Goal: Task Accomplishment & Management: Use online tool/utility

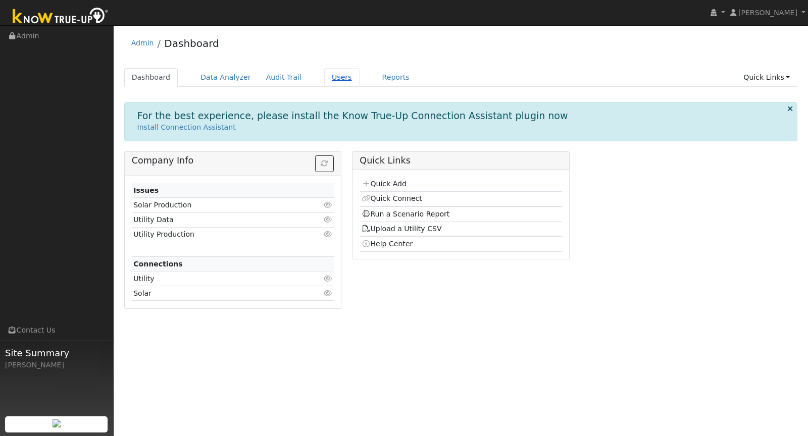
click at [335, 75] on link "Users" at bounding box center [341, 77] width 35 height 19
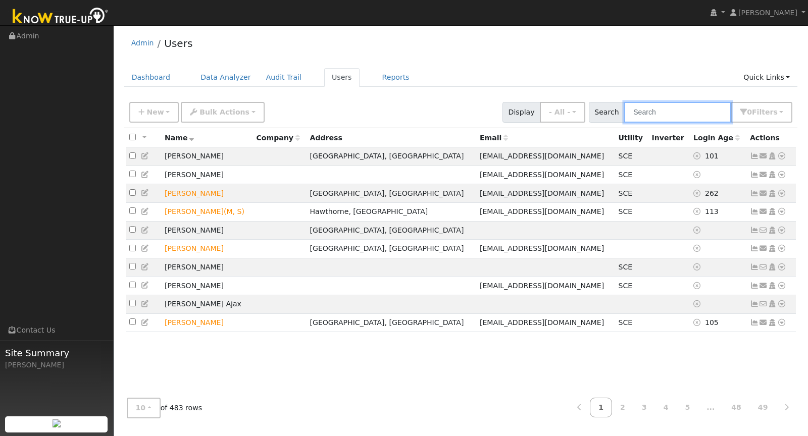
click at [671, 113] on input "text" at bounding box center [677, 112] width 107 height 21
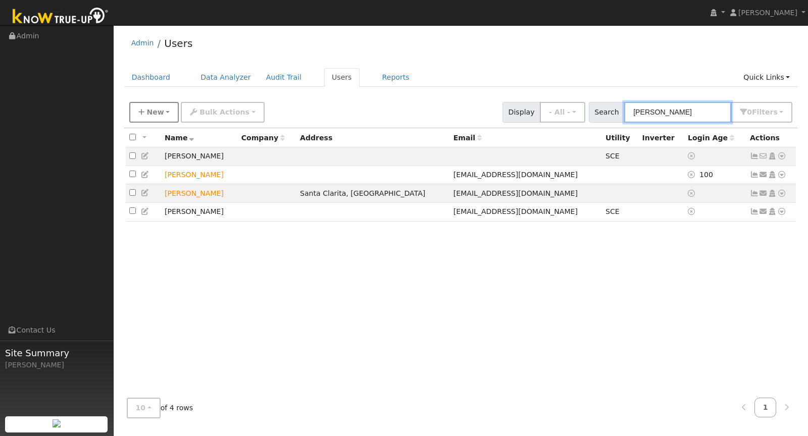
type input "[PERSON_NAME]"
click at [146, 113] on button "New" at bounding box center [154, 112] width 50 height 21
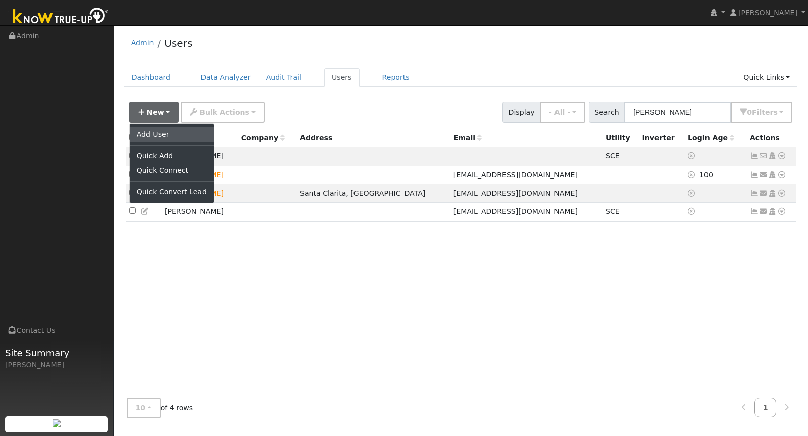
click at [155, 133] on link "Add User" at bounding box center [172, 134] width 84 height 14
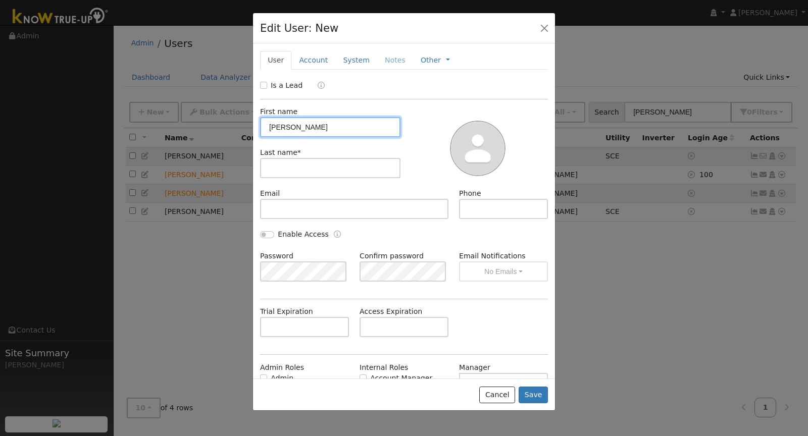
type input "Laura"
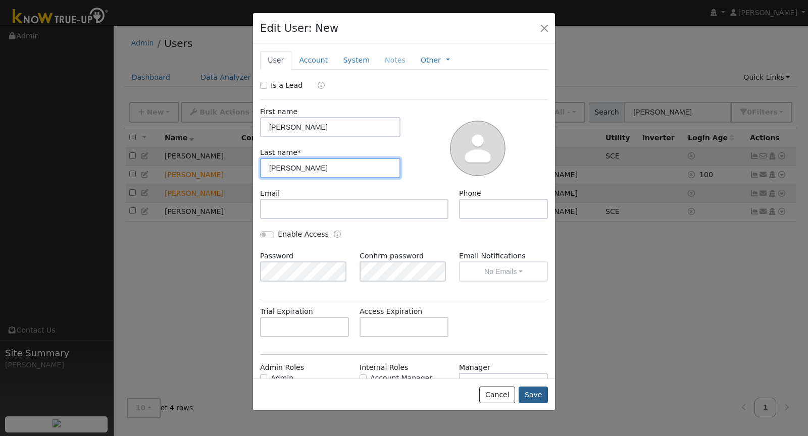
type input "Fettig"
click at [528, 399] on button "Save" at bounding box center [533, 395] width 29 height 17
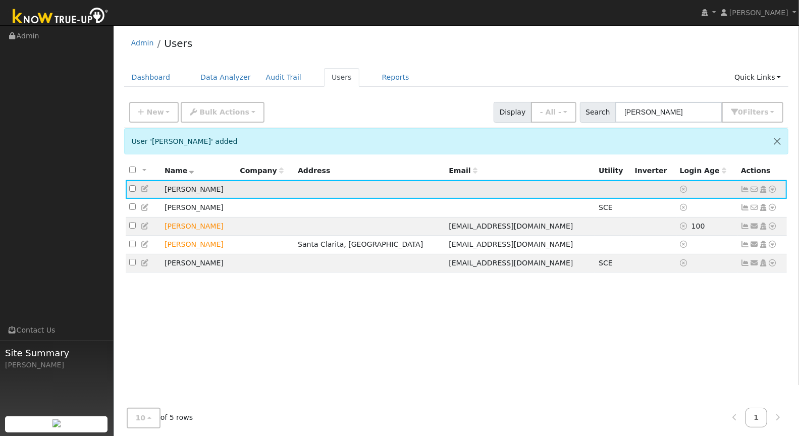
click at [773, 187] on icon at bounding box center [772, 189] width 9 height 7
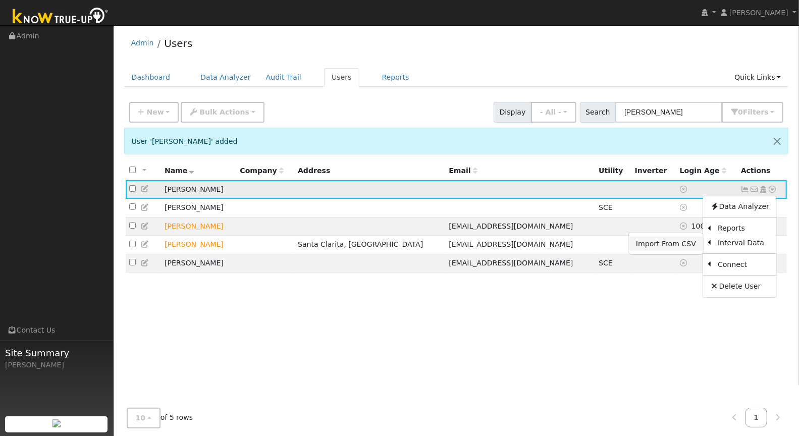
click at [681, 247] on link "Import From CSV" at bounding box center [666, 244] width 74 height 14
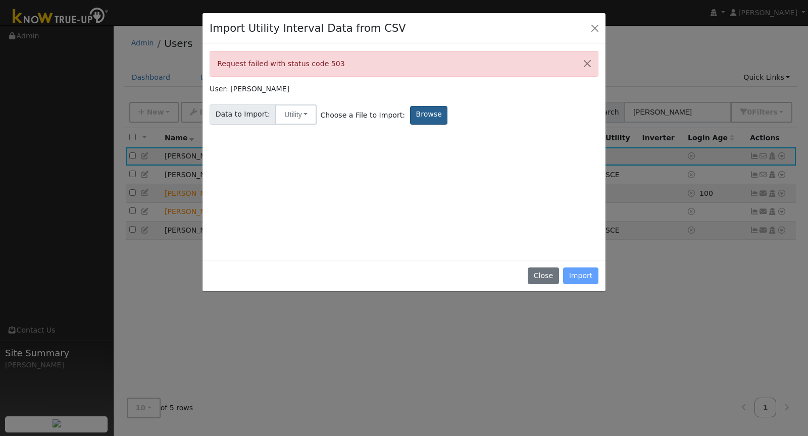
click at [424, 117] on label "Browse" at bounding box center [428, 115] width 37 height 19
click at [0, 0] on input "Browse" at bounding box center [0, 0] width 0 height 0
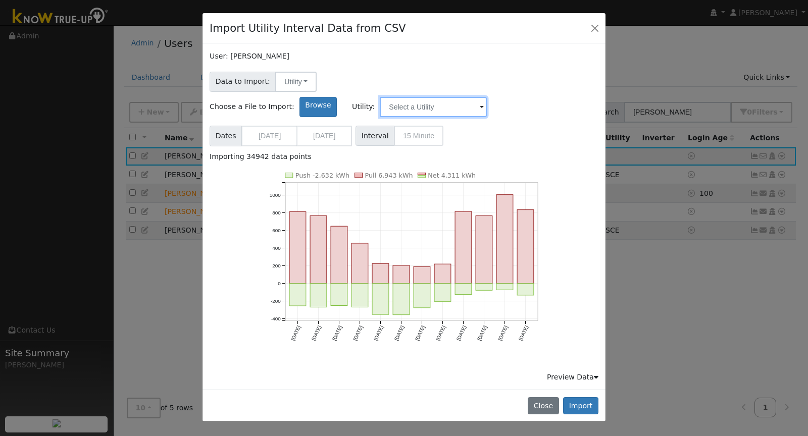
click at [487, 97] on input "text" at bounding box center [433, 107] width 107 height 20
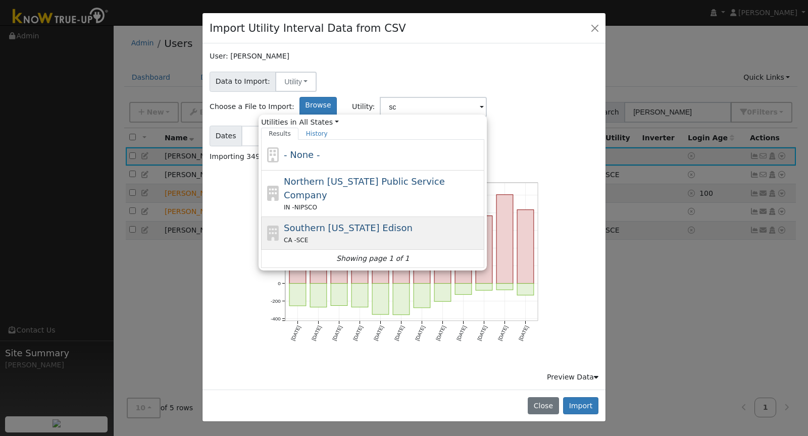
click at [413, 223] on span "Southern California Edison" at bounding box center [348, 228] width 129 height 11
type input "Southern California Edison"
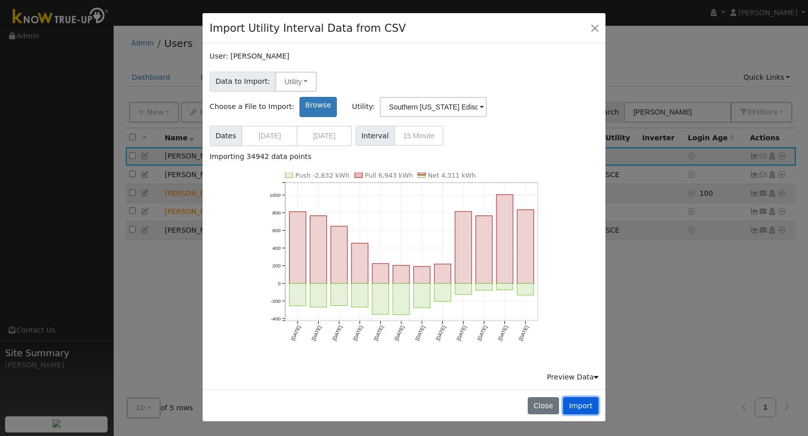
click at [581, 397] on button "Import" at bounding box center [580, 405] width 35 height 17
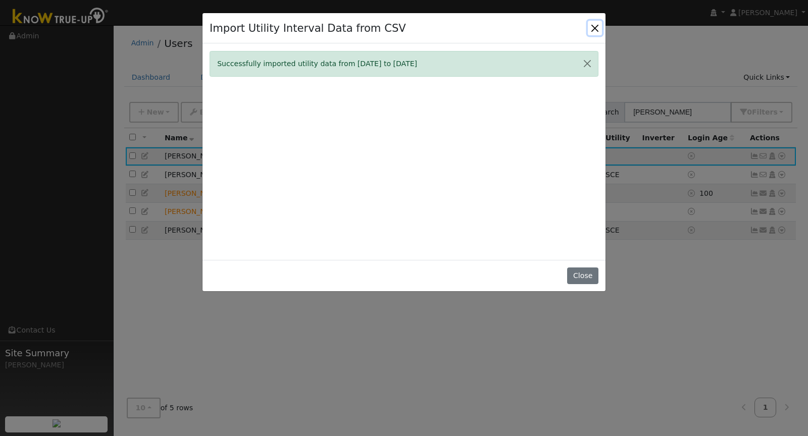
click at [594, 24] on button "Close" at bounding box center [595, 28] width 14 height 14
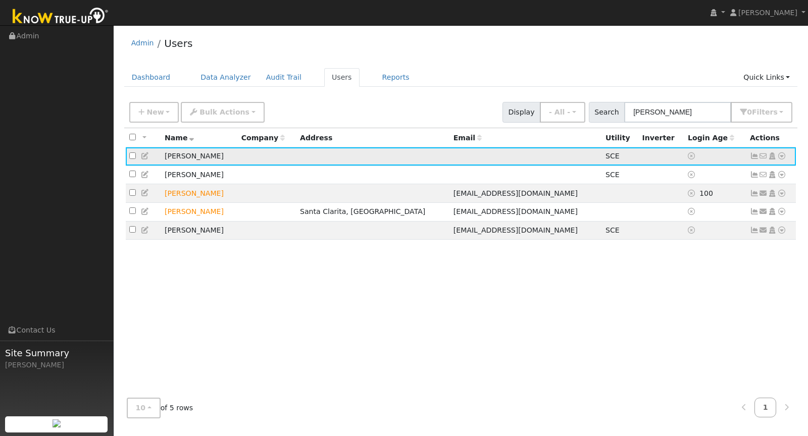
click at [751, 158] on icon at bounding box center [754, 155] width 9 height 7
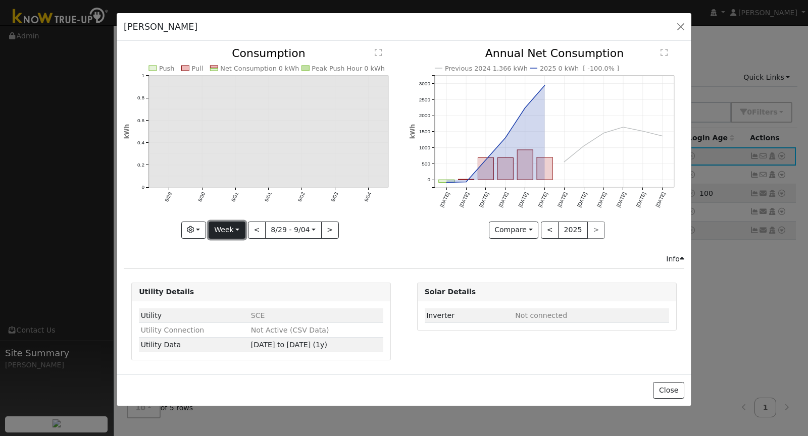
click at [237, 234] on button "Week" at bounding box center [227, 230] width 37 height 17
drag, startPoint x: 680, startPoint y: 25, endPoint x: 732, endPoint y: 54, distance: 59.2
click at [684, 24] on button "button" at bounding box center [681, 27] width 14 height 14
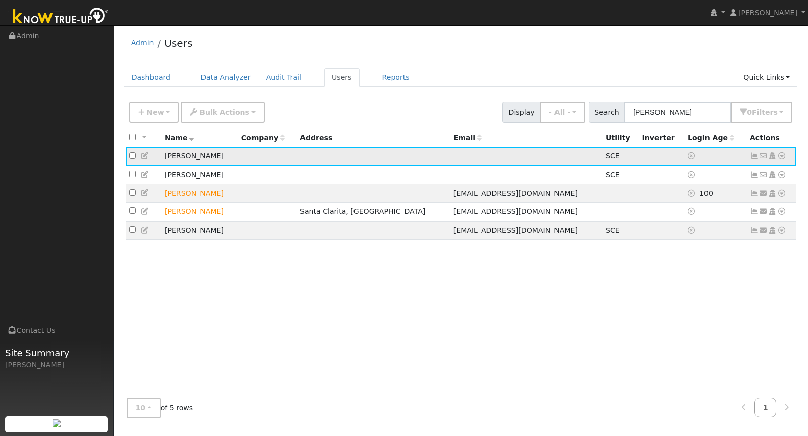
click at [783, 155] on icon at bounding box center [781, 155] width 9 height 7
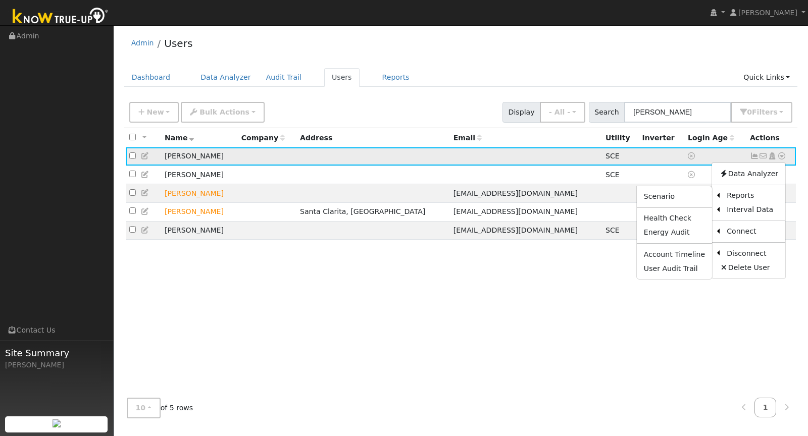
click at [692, 186] on ul "Scenario Health Check Energy Audit Account Timeline User Audit Trail" at bounding box center [674, 233] width 76 height 94
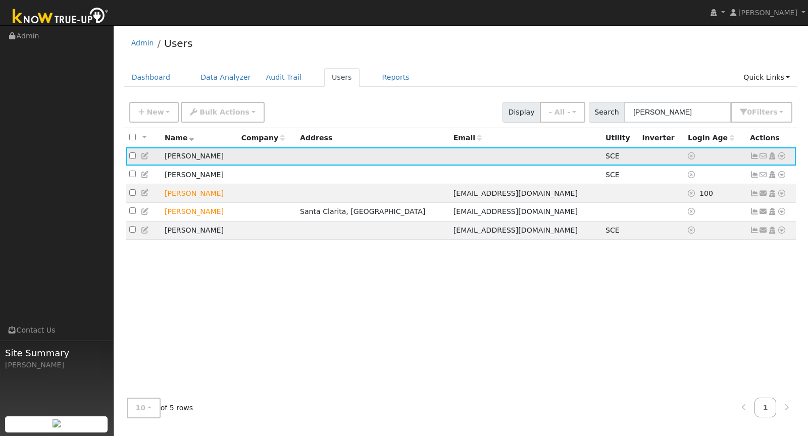
click at [779, 156] on icon at bounding box center [781, 155] width 9 height 7
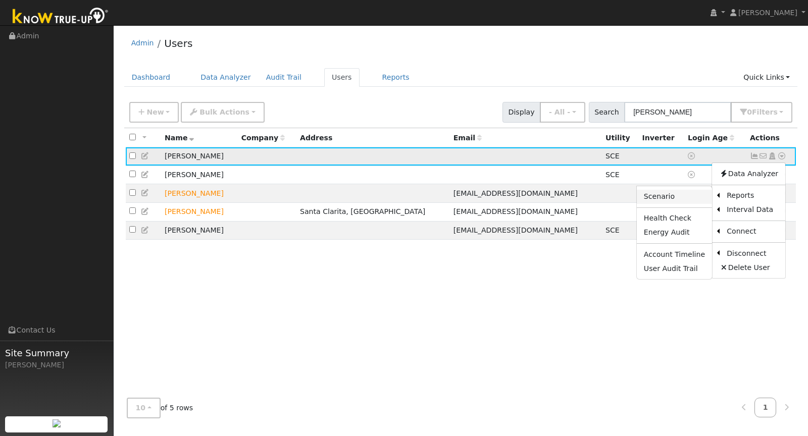
click at [693, 192] on link "Scenario" at bounding box center [674, 197] width 75 height 14
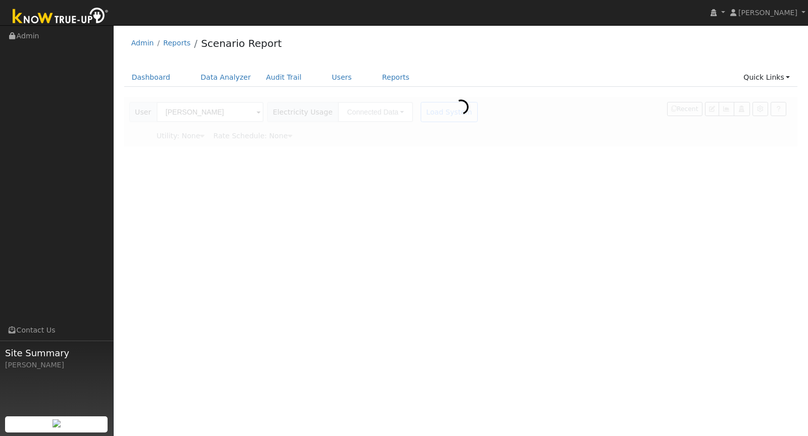
type input "Southern [US_STATE] Edison"
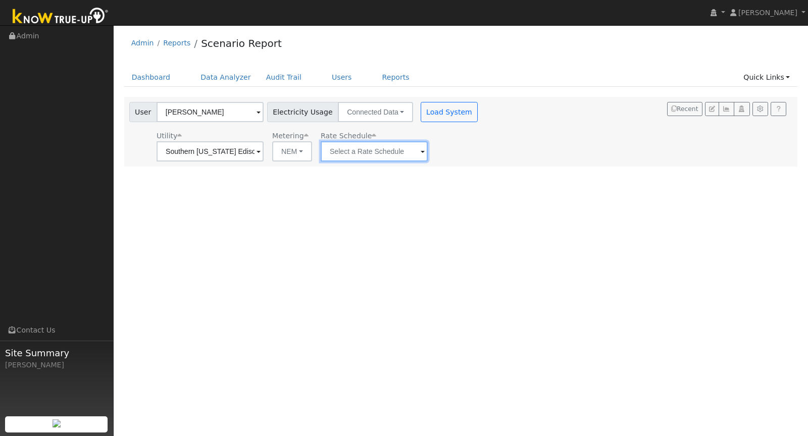
click at [385, 152] on input "text" at bounding box center [374, 151] width 107 height 20
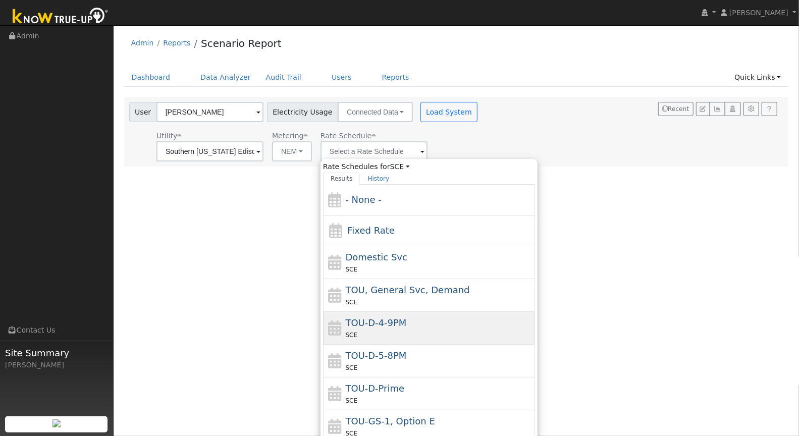
click at [434, 316] on div "TOU-D-4-9PM SCE" at bounding box center [439, 328] width 187 height 24
type input "TOU-D-4-9PM"
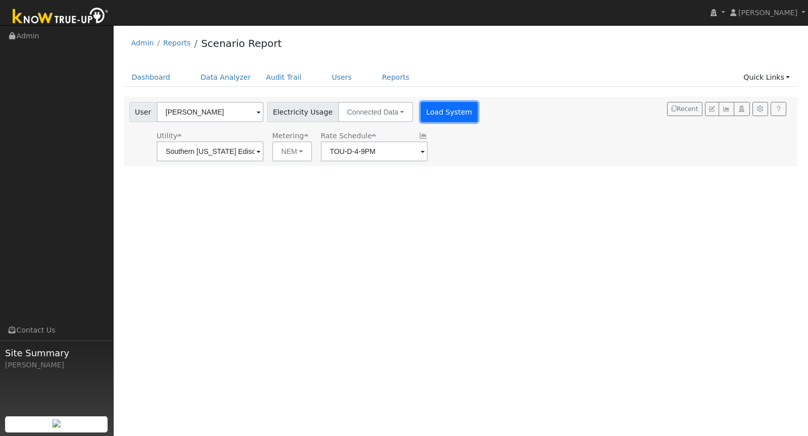
click at [437, 107] on button "Load System" at bounding box center [450, 112] width 58 height 20
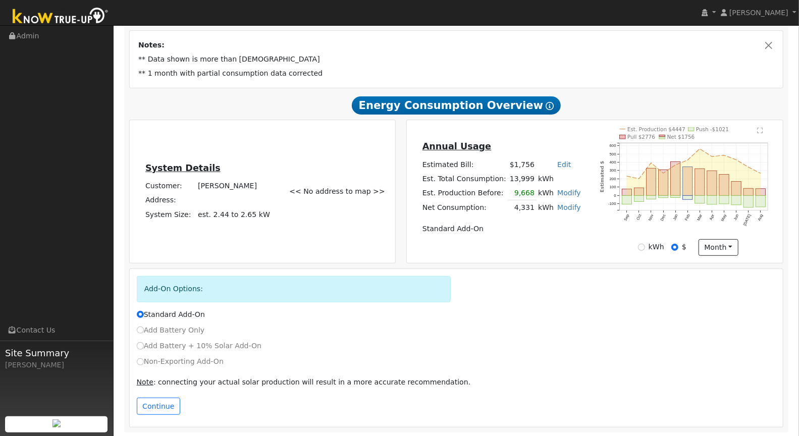
scroll to position [175, 0]
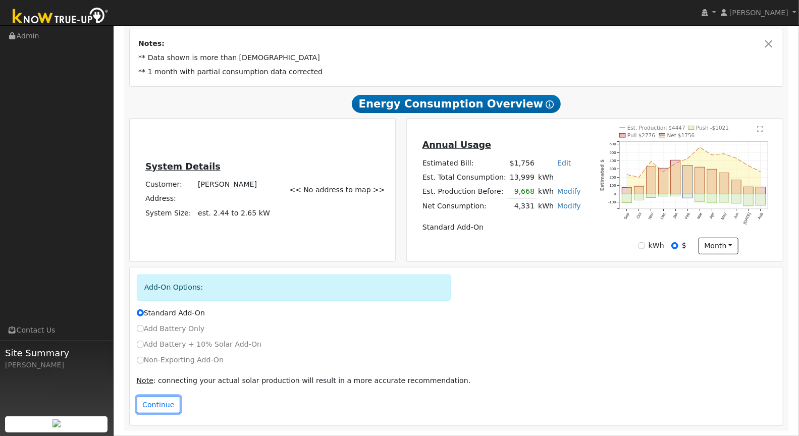
click at [164, 401] on button "Continue" at bounding box center [158, 404] width 43 height 17
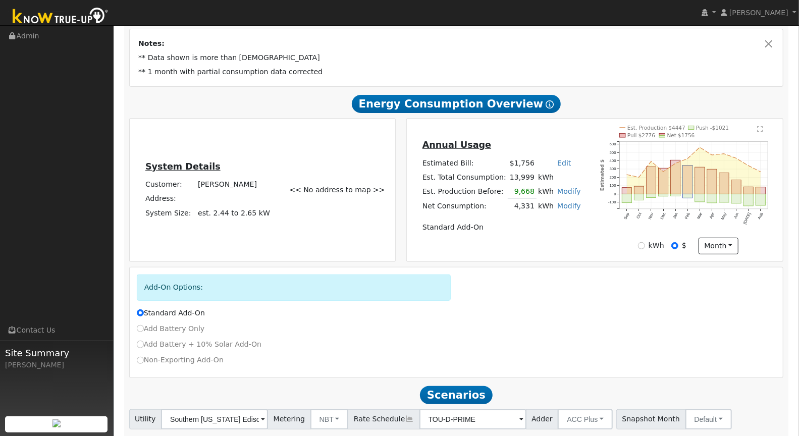
scroll to position [241, 0]
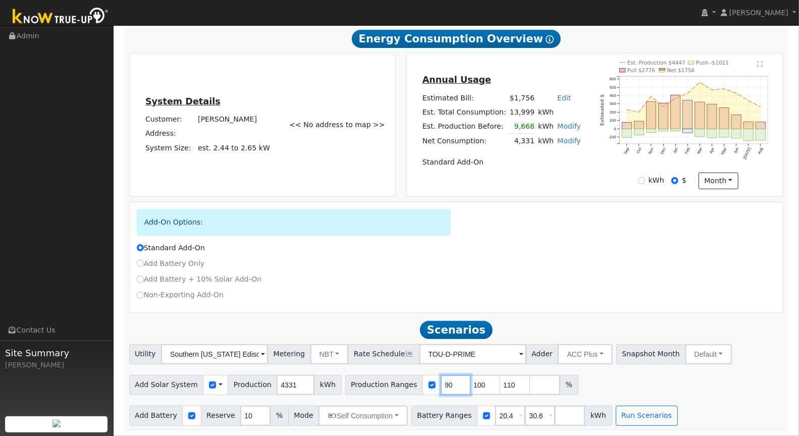
drag, startPoint x: 439, startPoint y: 385, endPoint x: 421, endPoint y: 382, distance: 18.9
click at [421, 382] on div "Production Ranges 90 100 110 %" at bounding box center [461, 385] width 233 height 20
type input "100"
type input "110"
type input "100"
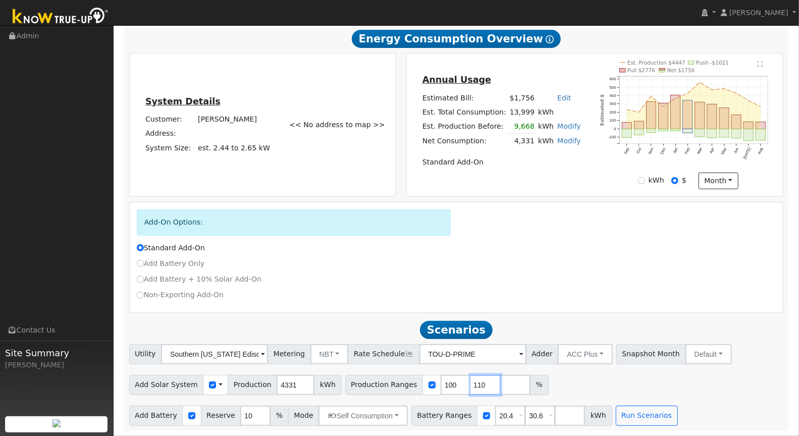
drag, startPoint x: 465, startPoint y: 384, endPoint x: 471, endPoint y: 381, distance: 6.3
click at [471, 384] on input "110" at bounding box center [486, 385] width 30 height 20
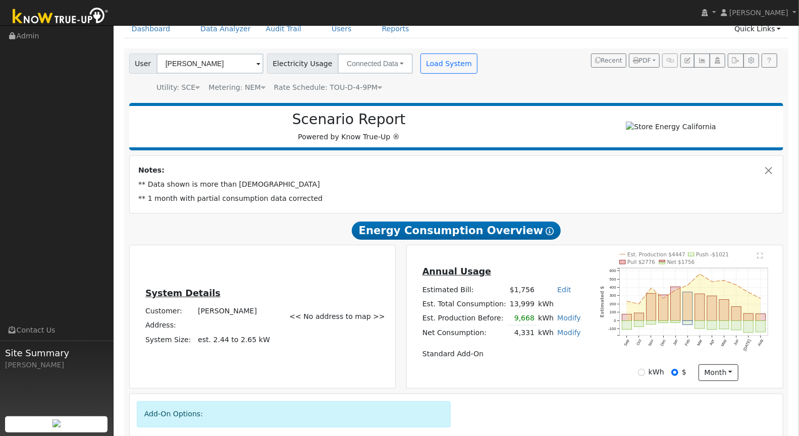
scroll to position [0, 0]
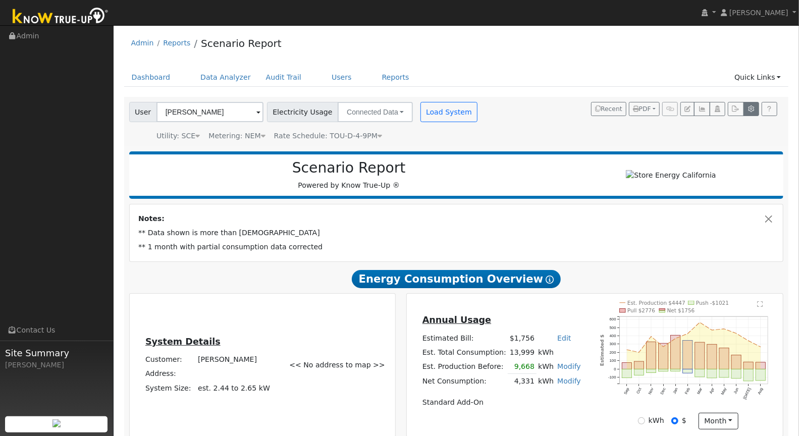
type input "120"
click at [753, 110] on icon "button" at bounding box center [752, 109] width 8 height 6
type input "20.4"
type input "30.6"
type input "10"
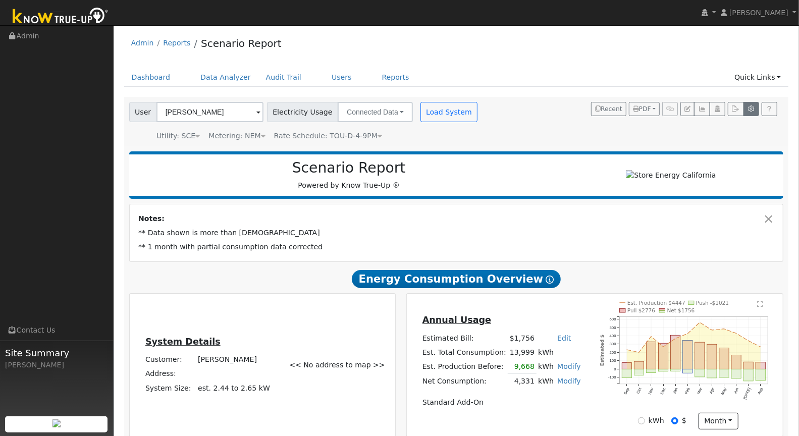
type input "23"
type input "27"
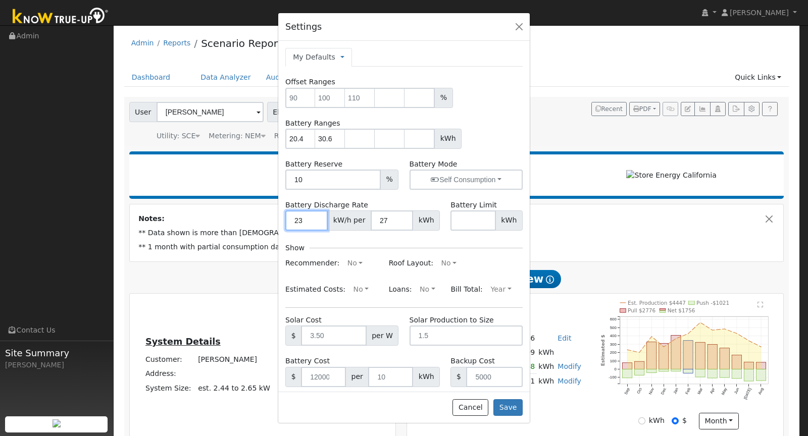
drag, startPoint x: 306, startPoint y: 219, endPoint x: 282, endPoint y: 217, distance: 24.3
click at [282, 217] on div "Battery Discharge Rate 23 kW/h per 27 kWh" at bounding box center [362, 215] width 165 height 31
type input "6"
type input "7.6"
drag, startPoint x: 384, startPoint y: 216, endPoint x: 374, endPoint y: 216, distance: 10.1
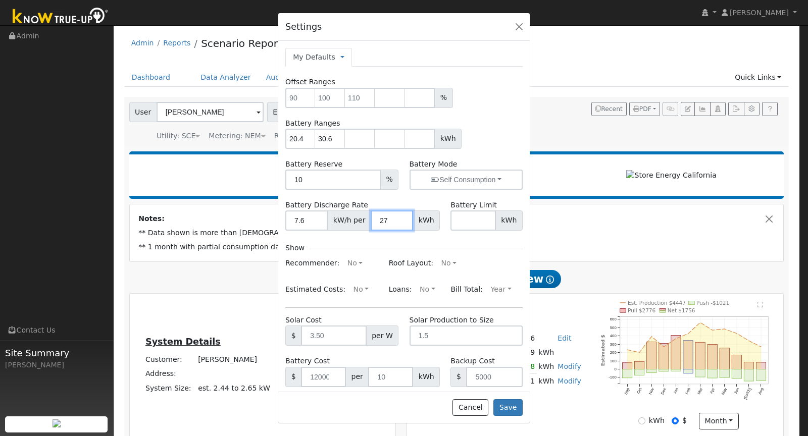
click at [374, 216] on input "27" at bounding box center [392, 221] width 42 height 20
type input "30.6"
click at [501, 408] on button "Save" at bounding box center [507, 407] width 29 height 17
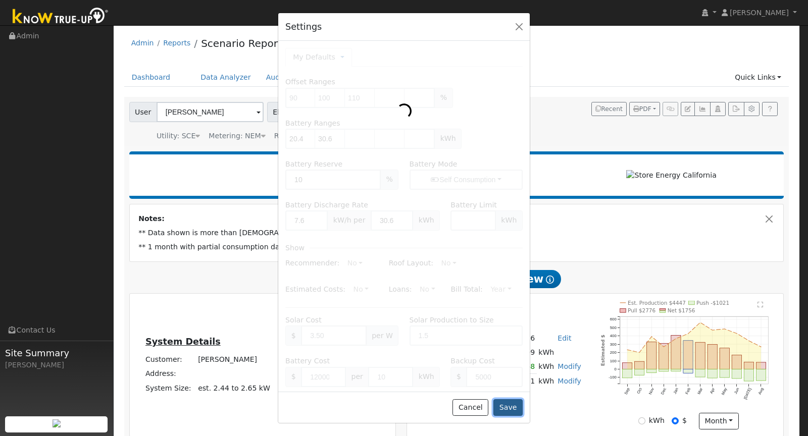
type input "90"
type input "100"
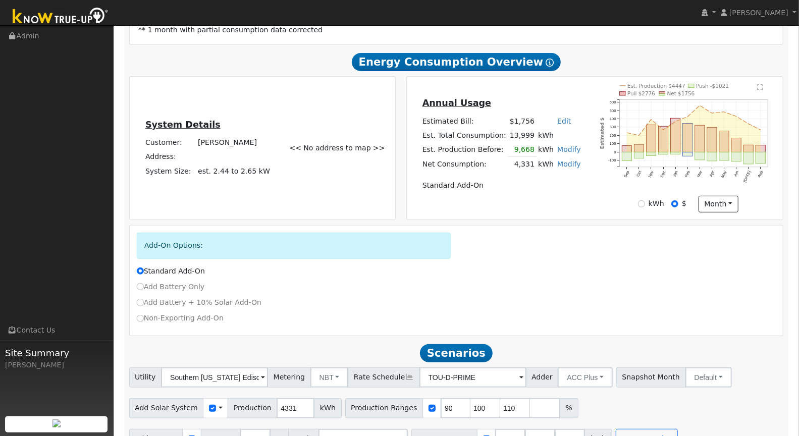
scroll to position [241, 0]
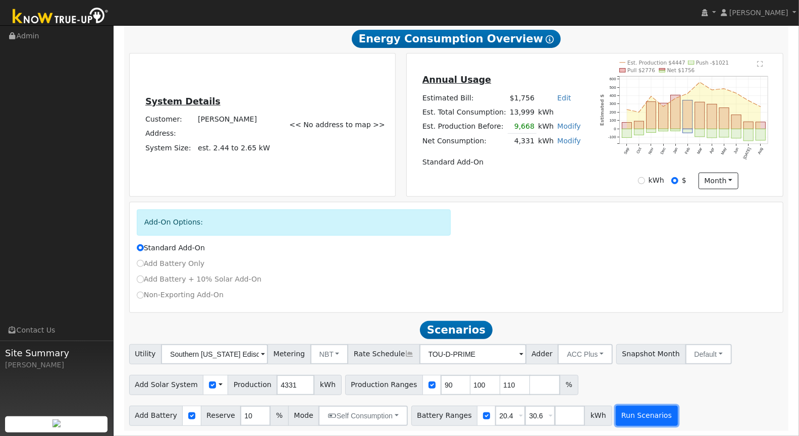
click at [629, 417] on button "Run Scenarios" at bounding box center [647, 416] width 62 height 20
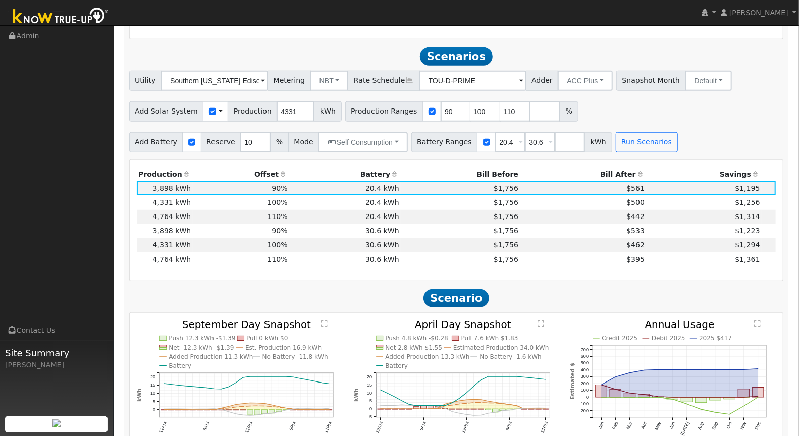
scroll to position [511, 0]
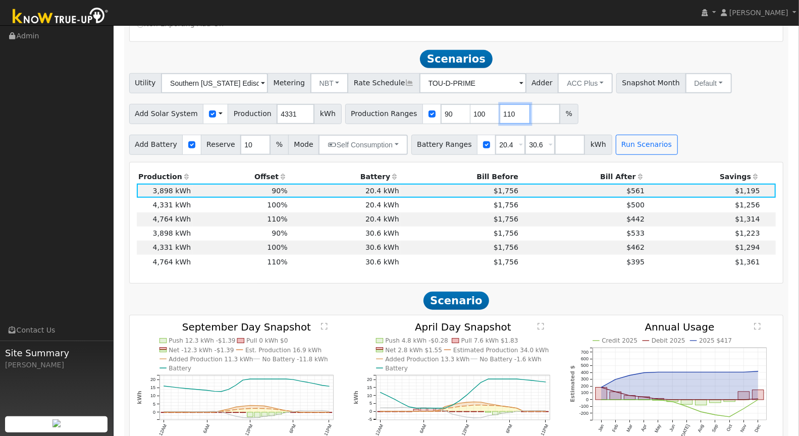
click at [500, 115] on input "110" at bounding box center [515, 114] width 30 height 20
type input "130"
click at [646, 145] on button "Run Scenarios" at bounding box center [647, 145] width 62 height 20
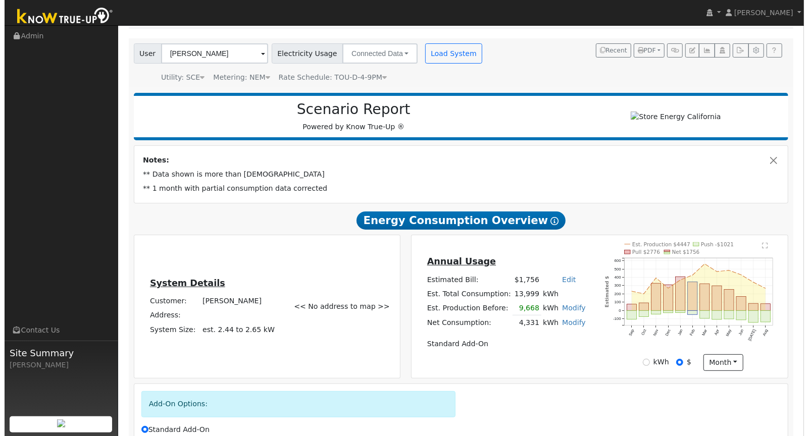
scroll to position [64, 0]
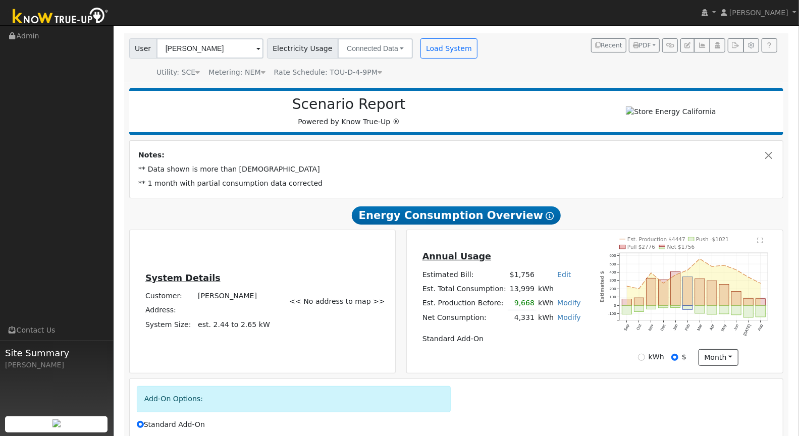
click at [758, 246] on icon "Est. Production $4447 Push -$1021 Pull $2776 Net $1756 Sep Oct Nov Dec Jan Feb …" at bounding box center [688, 294] width 176 height 115
click at [758, 243] on text "" at bounding box center [761, 240] width 6 height 7
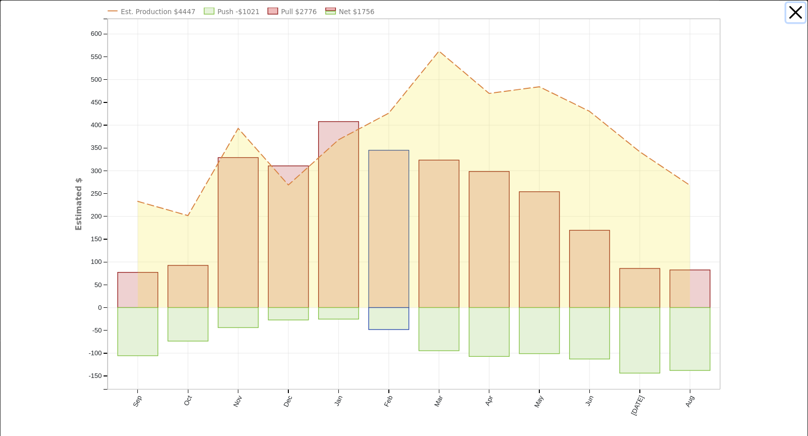
click at [787, 14] on button "button" at bounding box center [795, 12] width 19 height 19
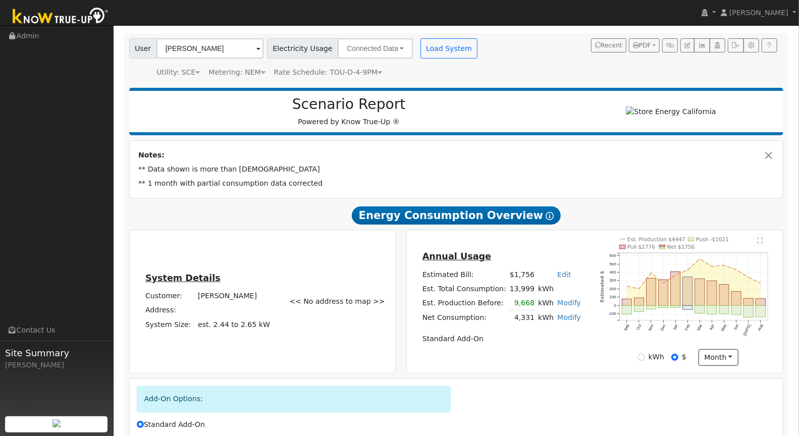
click at [762, 242] on text "" at bounding box center [761, 240] width 6 height 7
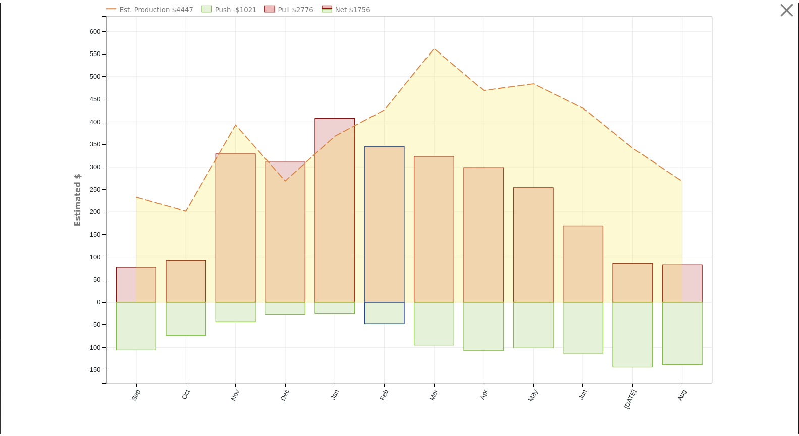
scroll to position [0, 0]
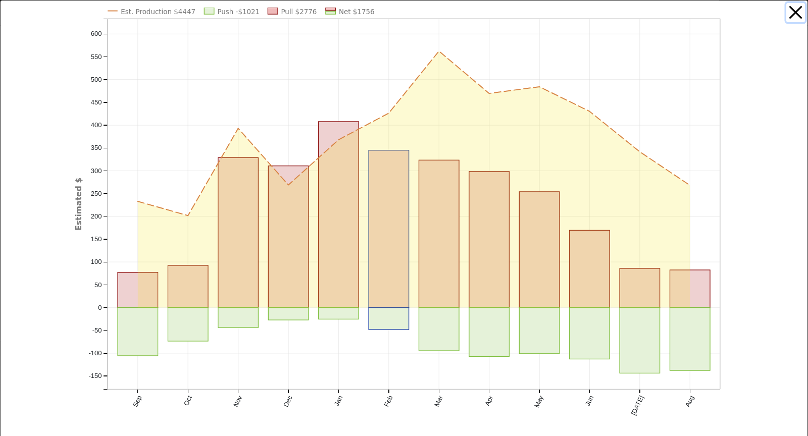
click at [786, 9] on button "button" at bounding box center [795, 12] width 19 height 19
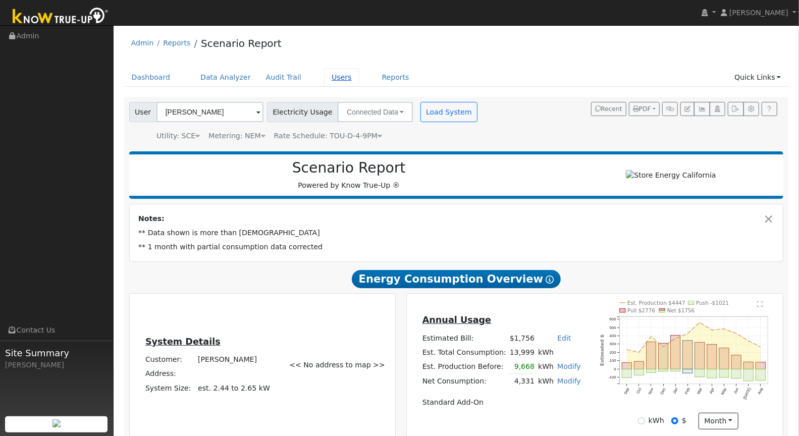
click at [335, 74] on link "Users" at bounding box center [341, 77] width 35 height 19
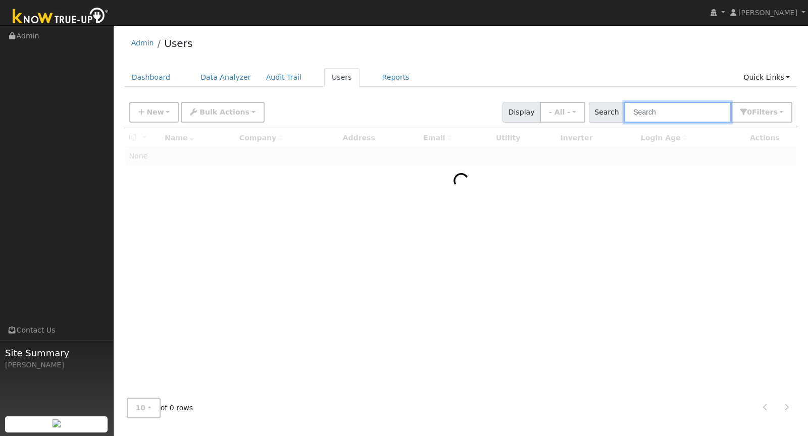
click at [681, 108] on input "text" at bounding box center [677, 112] width 107 height 21
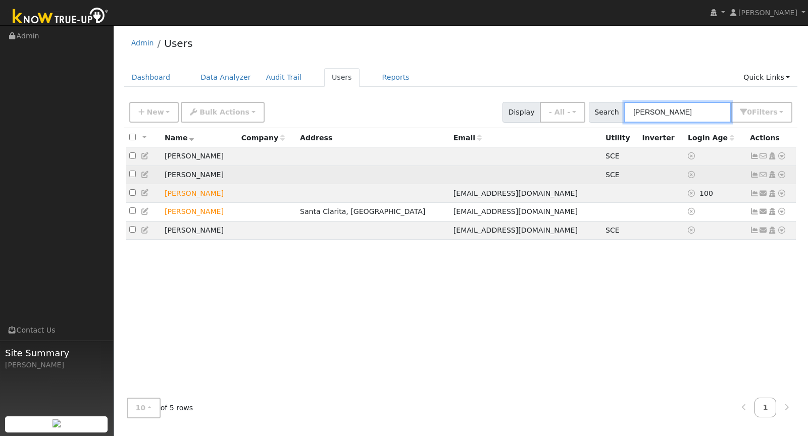
type input "Laura"
click at [756, 174] on icon at bounding box center [754, 174] width 9 height 7
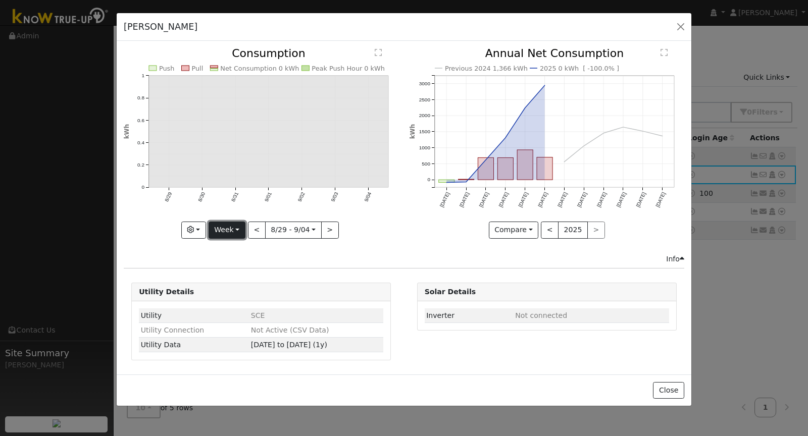
click at [233, 231] on button "Week" at bounding box center [227, 230] width 37 height 17
click at [243, 279] on link "Month" at bounding box center [244, 279] width 70 height 14
click at [221, 223] on button "Month" at bounding box center [227, 230] width 40 height 17
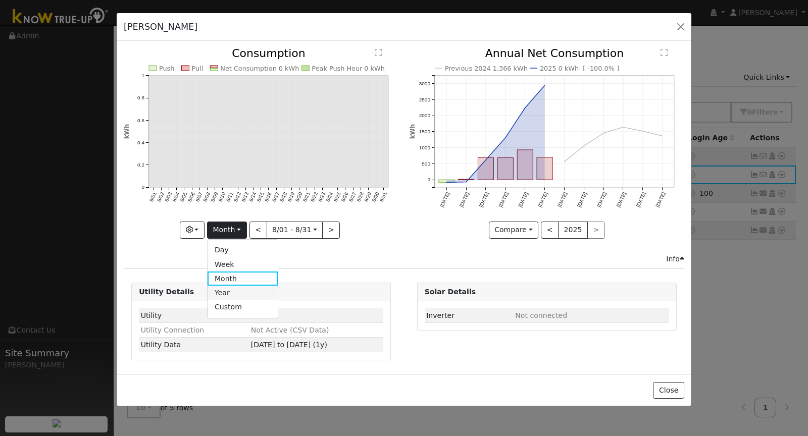
click at [240, 293] on link "Year" at bounding box center [243, 293] width 70 height 14
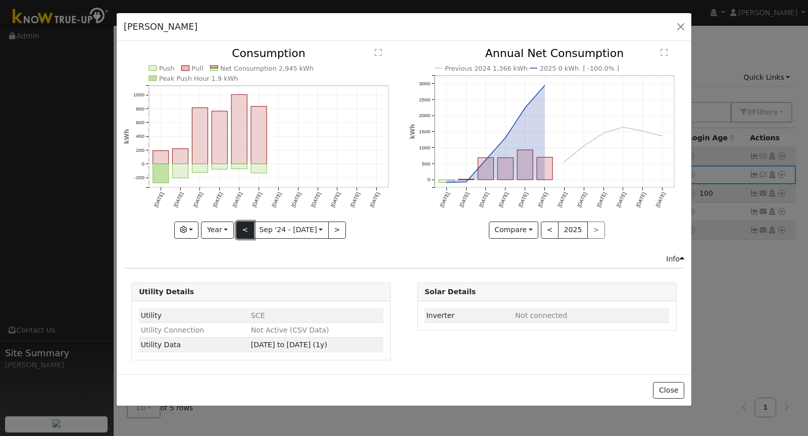
click at [249, 226] on button "<" at bounding box center [245, 230] width 18 height 17
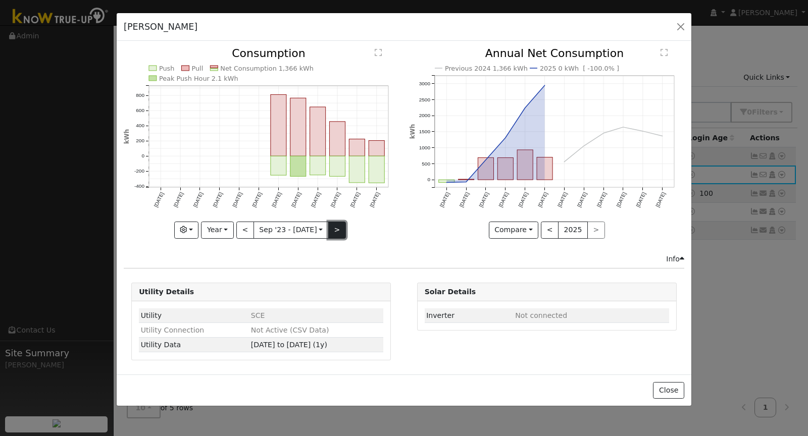
click at [336, 231] on button ">" at bounding box center [337, 230] width 18 height 17
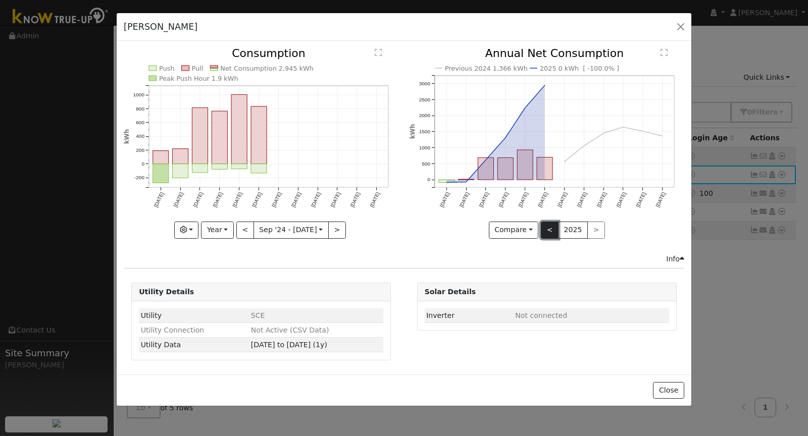
click at [543, 233] on button "<" at bounding box center [550, 230] width 18 height 17
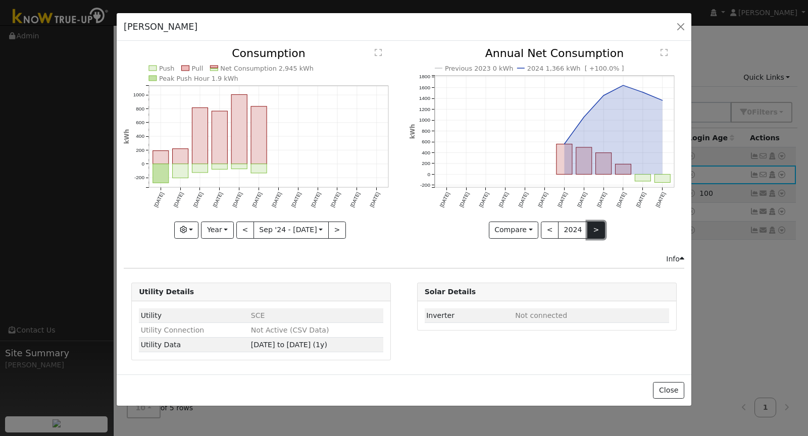
click at [592, 228] on button ">" at bounding box center [596, 230] width 18 height 17
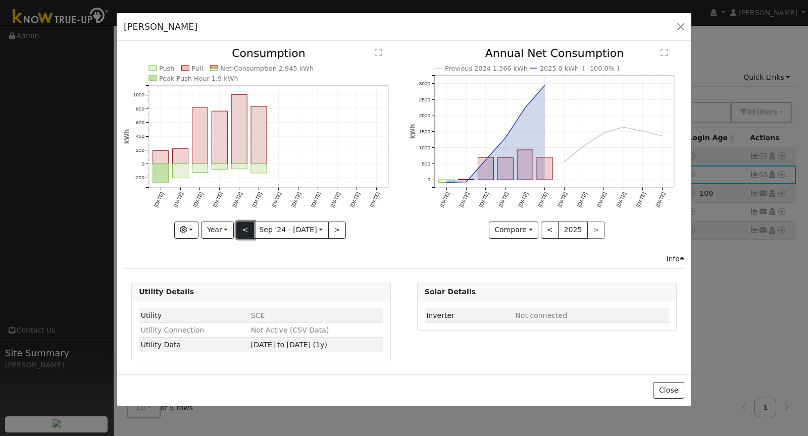
click at [249, 227] on button "<" at bounding box center [245, 230] width 18 height 17
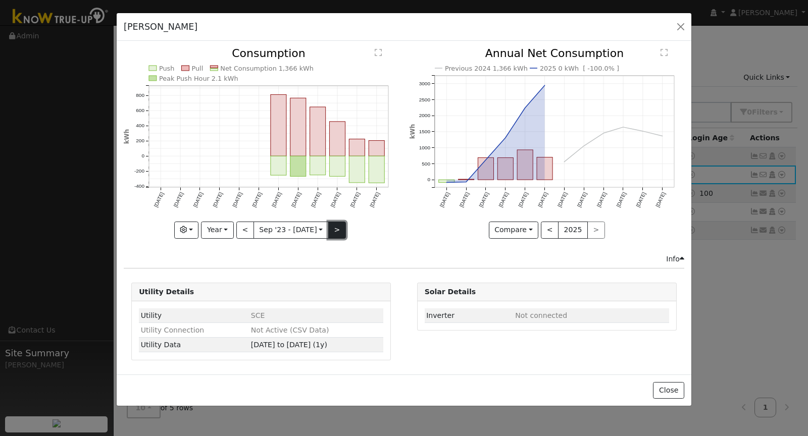
click at [334, 229] on button ">" at bounding box center [337, 230] width 18 height 17
type input "[DATE]"
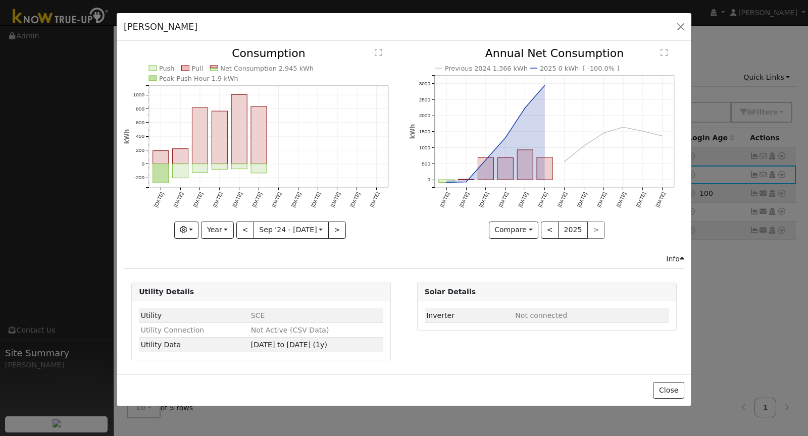
click at [377, 54] on text "" at bounding box center [378, 52] width 7 height 8
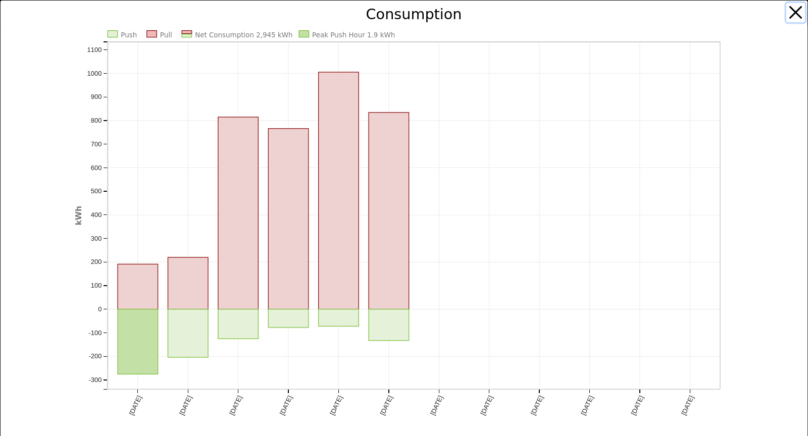
click at [786, 16] on button "button" at bounding box center [795, 12] width 19 height 19
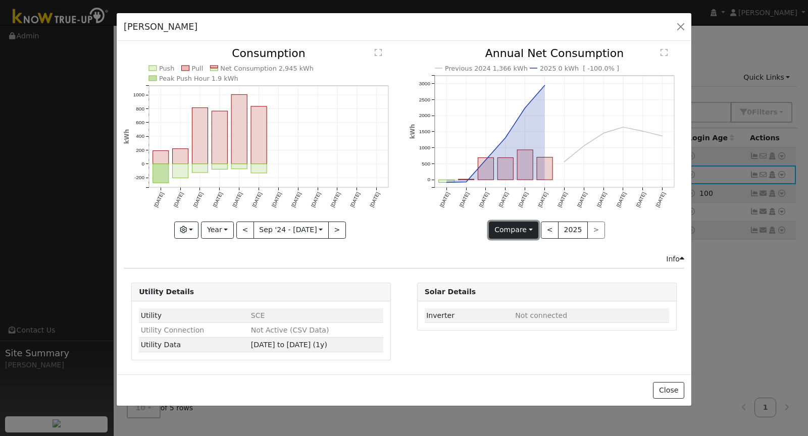
click at [527, 229] on button "Compare" at bounding box center [514, 230] width 50 height 17
click at [528, 262] on link "Current Year" at bounding box center [528, 265] width 79 height 14
click at [520, 233] on button "Current" at bounding box center [513, 230] width 44 height 17
click at [524, 252] on link "Compare Previous" at bounding box center [531, 250] width 79 height 14
click at [549, 232] on button "<" at bounding box center [550, 230] width 18 height 17
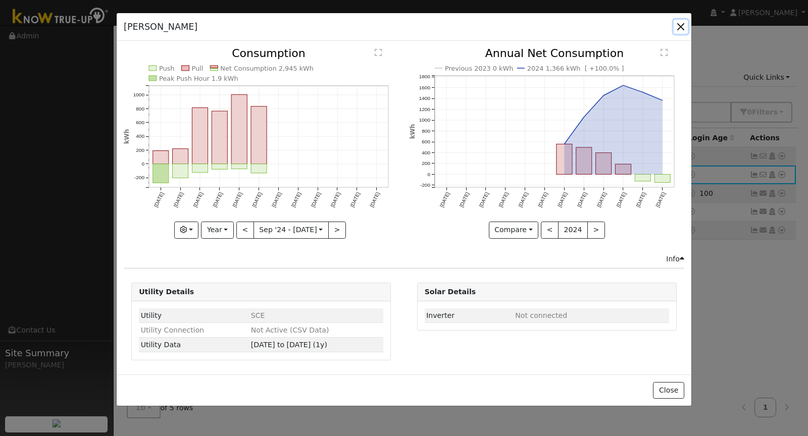
click at [681, 24] on button "button" at bounding box center [681, 27] width 14 height 14
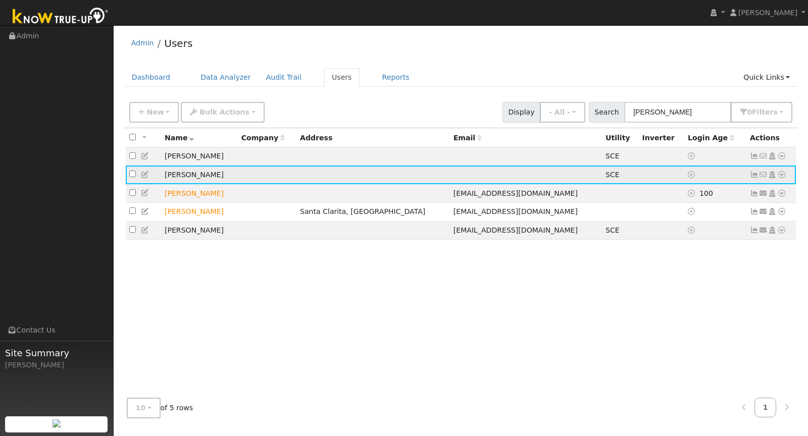
click at [780, 175] on icon at bounding box center [781, 174] width 9 height 7
click at [771, 193] on link "Data Analyzer" at bounding box center [748, 192] width 73 height 14
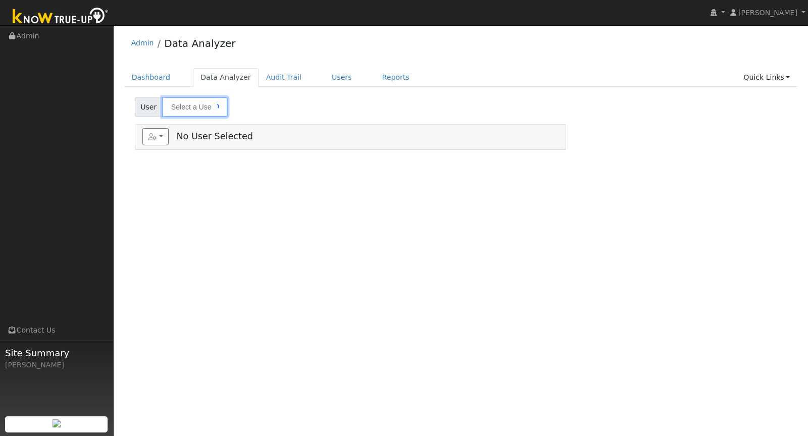
type input "[PERSON_NAME]"
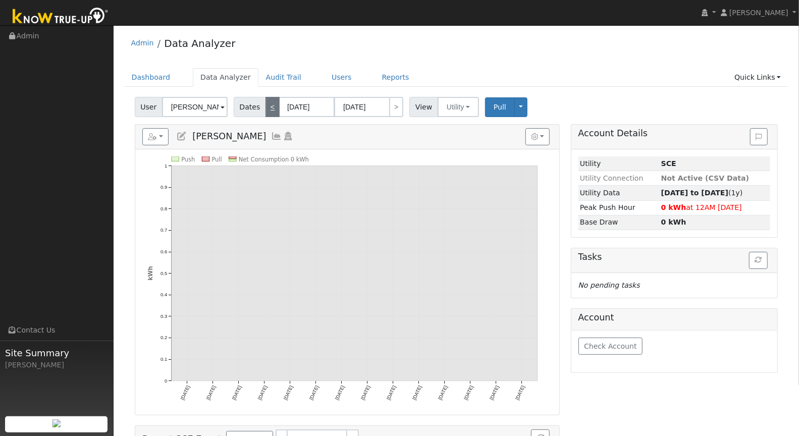
click at [272, 105] on link "<" at bounding box center [273, 107] width 14 height 20
type input "[DATE]"
click at [272, 105] on link "<" at bounding box center [273, 107] width 14 height 20
type input "[DATE]"
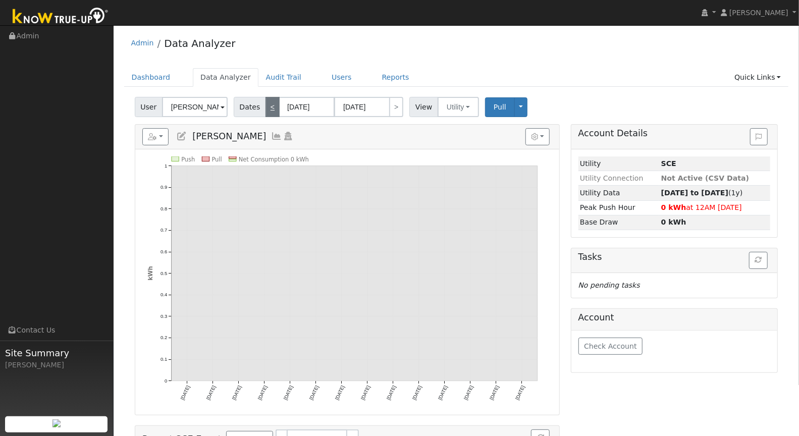
type input "[DATE]"
click at [272, 105] on link "<" at bounding box center [273, 107] width 14 height 20
type input "[DATE]"
click at [272, 105] on link "<" at bounding box center [273, 107] width 14 height 20
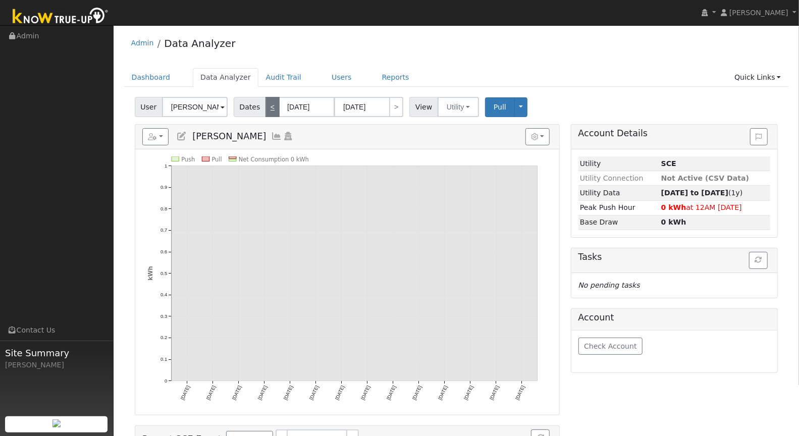
type input "[DATE]"
click at [272, 104] on link "<" at bounding box center [273, 107] width 14 height 20
type input "[DATE]"
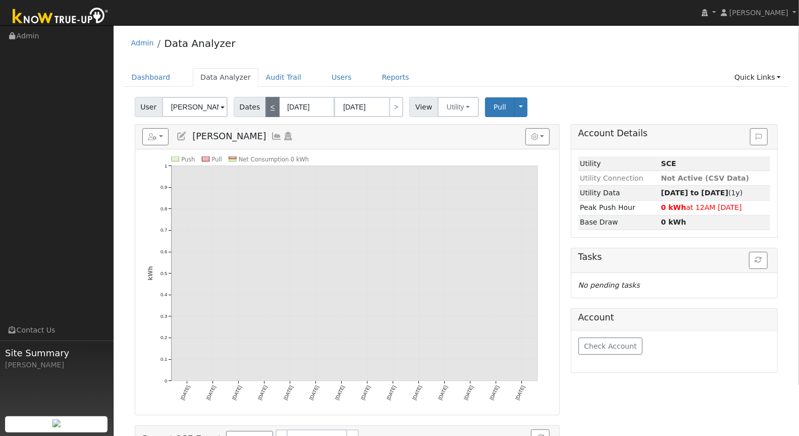
click at [272, 104] on link "<" at bounding box center [273, 107] width 14 height 20
type input "[DATE]"
click at [272, 104] on link "<" at bounding box center [273, 107] width 14 height 20
type input "[DATE]"
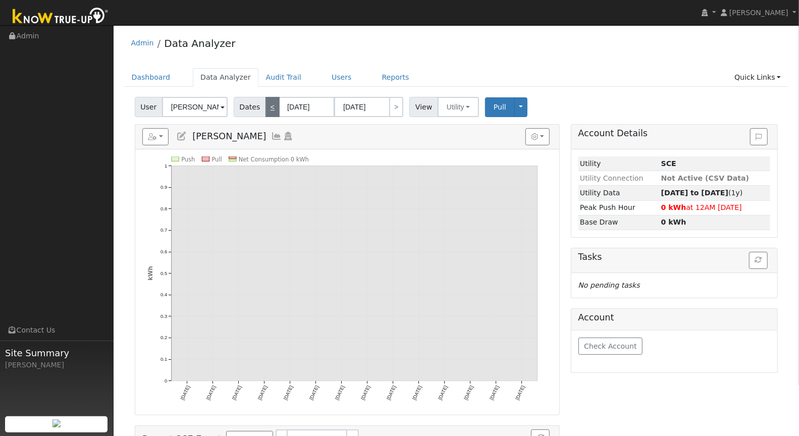
type input "[DATE]"
click at [272, 104] on link "<" at bounding box center [273, 107] width 14 height 20
type input "[DATE]"
click at [272, 104] on link "<" at bounding box center [273, 107] width 14 height 20
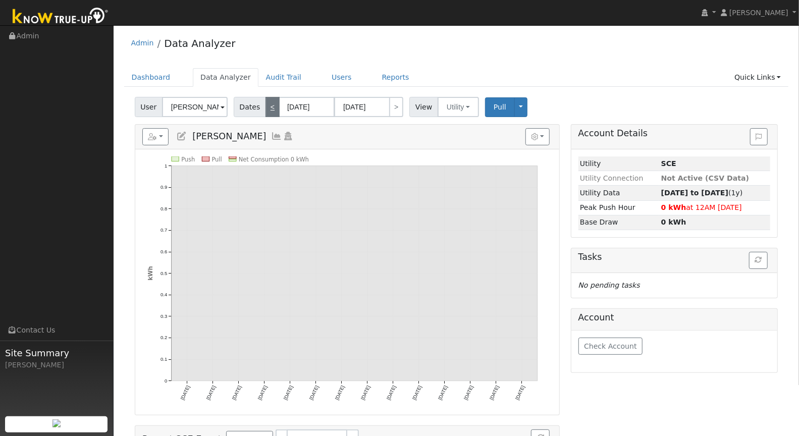
type input "[DATE]"
click at [272, 104] on link "<" at bounding box center [273, 107] width 14 height 20
type input "[DATE]"
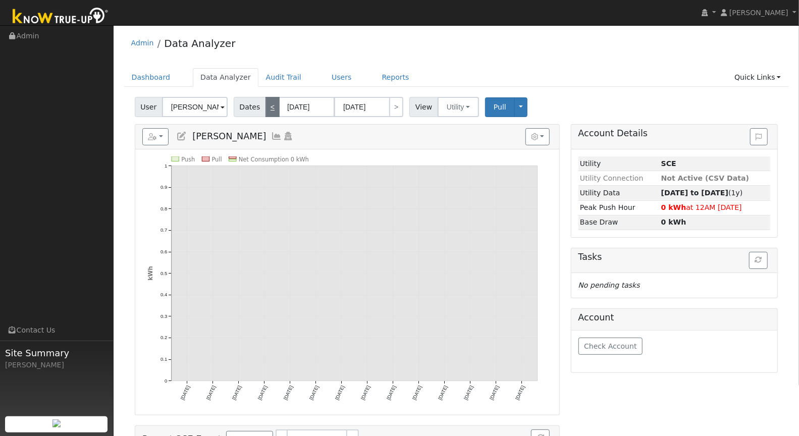
click at [272, 104] on link "<" at bounding box center [273, 107] width 14 height 20
type input "[DATE]"
click at [272, 104] on link "<" at bounding box center [273, 107] width 14 height 20
type input "[DATE]"
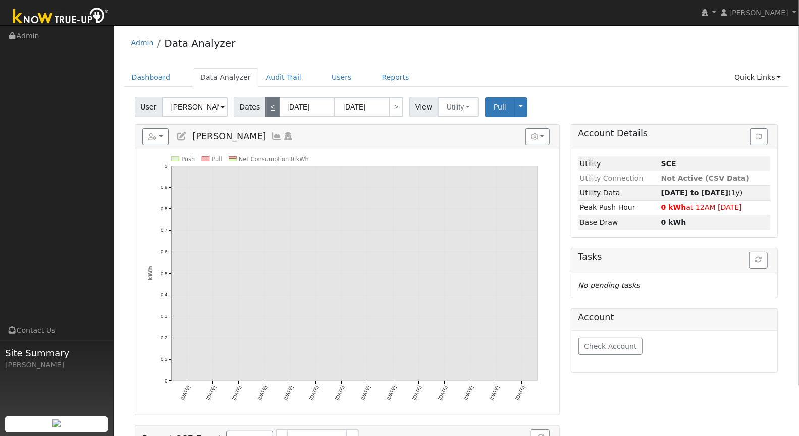
type input "[DATE]"
click at [272, 104] on link "<" at bounding box center [273, 107] width 14 height 20
type input "[DATE]"
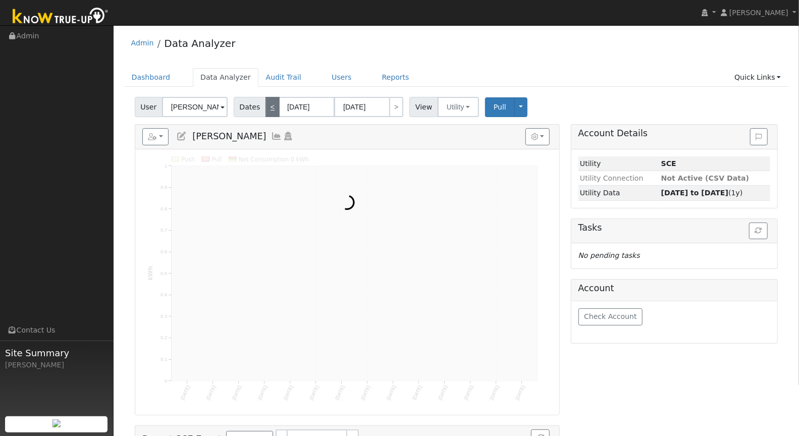
click at [272, 104] on link "<" at bounding box center [273, 107] width 14 height 20
type input "[DATE]"
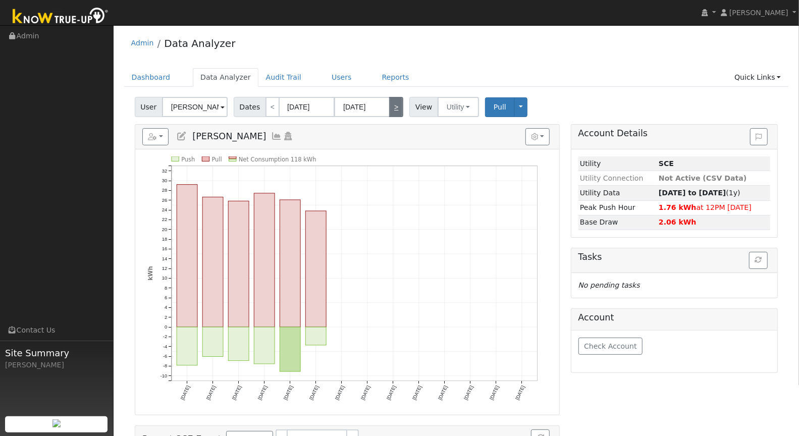
click at [389, 111] on link ">" at bounding box center [396, 107] width 14 height 20
type input "[DATE]"
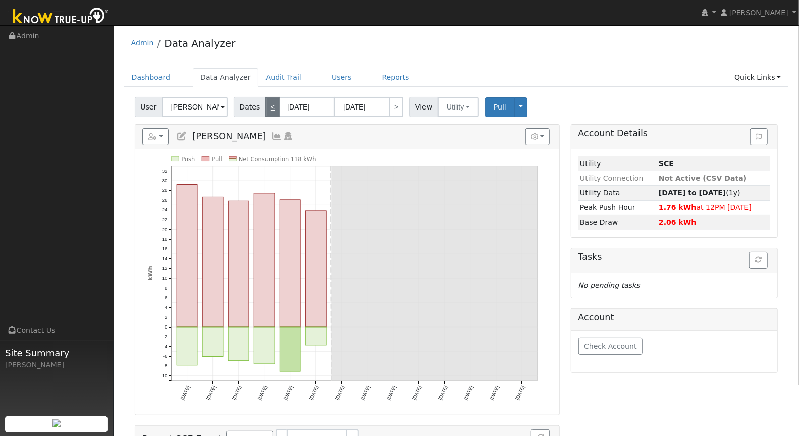
click at [269, 106] on link "<" at bounding box center [273, 107] width 14 height 20
type input "[DATE]"
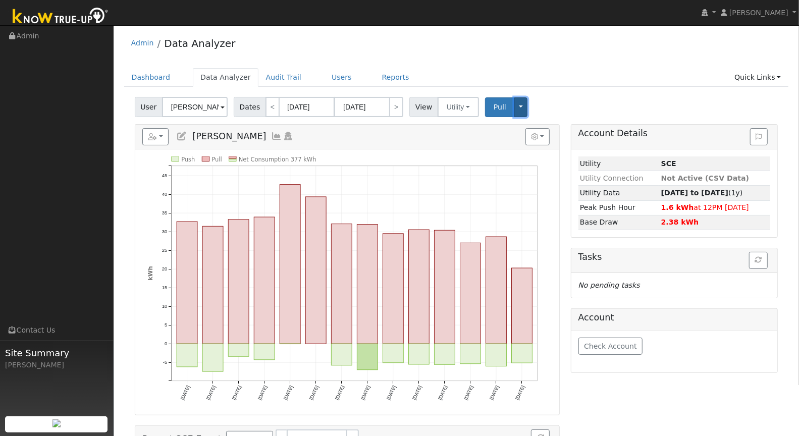
click at [516, 110] on button "Toggle Dropdown" at bounding box center [521, 107] width 13 height 20
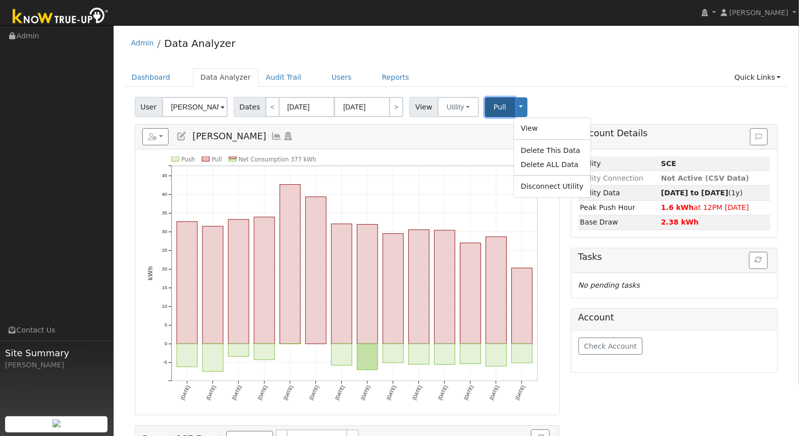
click at [496, 105] on span "Pull" at bounding box center [500, 107] width 13 height 8
click at [518, 111] on button "Toggle Dropdown" at bounding box center [521, 107] width 13 height 20
click at [581, 94] on div "User Laura Fettig Account Default Account Default Account Primary Account Dates…" at bounding box center [456, 105] width 647 height 24
click at [325, 76] on link "Users" at bounding box center [341, 77] width 35 height 19
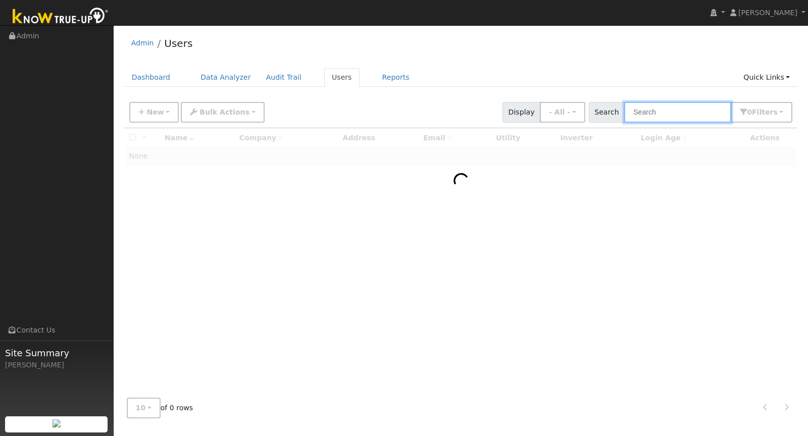
click at [671, 113] on input "text" at bounding box center [677, 112] width 107 height 21
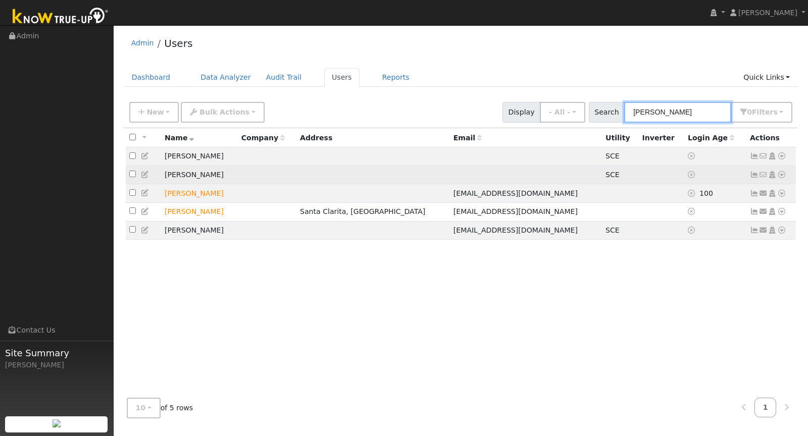
type input "[PERSON_NAME]"
click at [752, 175] on icon at bounding box center [754, 174] width 9 height 7
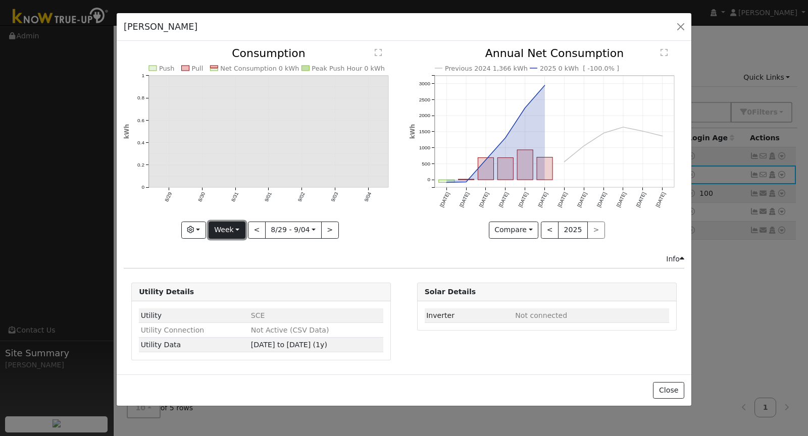
click at [233, 233] on button "Week" at bounding box center [227, 230] width 37 height 17
click at [248, 295] on link "Year" at bounding box center [244, 293] width 70 height 14
type input "[DATE]"
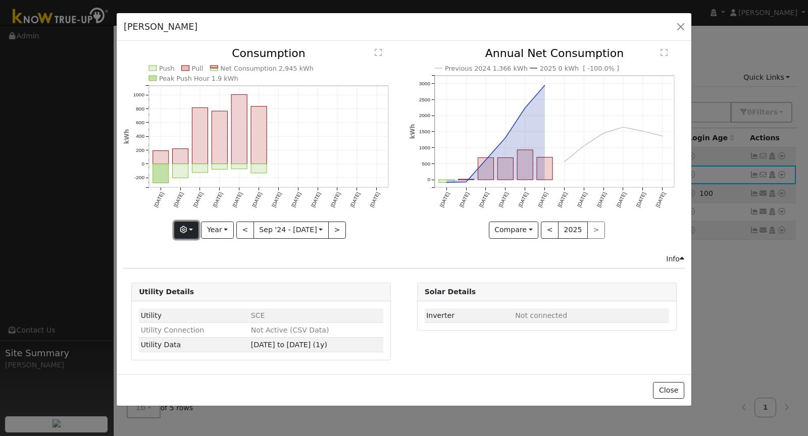
click at [191, 230] on button "button" at bounding box center [186, 230] width 25 height 17
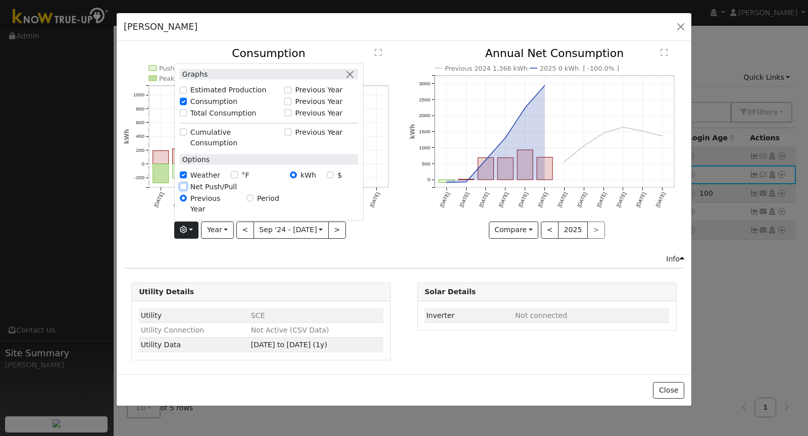
click at [184, 190] on input "Net Push/Pull" at bounding box center [183, 186] width 7 height 7
checkbox input "true"
click at [160, 244] on div "Push Pull Net Consumption 2,945 kWh Peak Push Hour 1.9 kWh [DATE] Oct '[DATE] D…" at bounding box center [261, 150] width 285 height 205
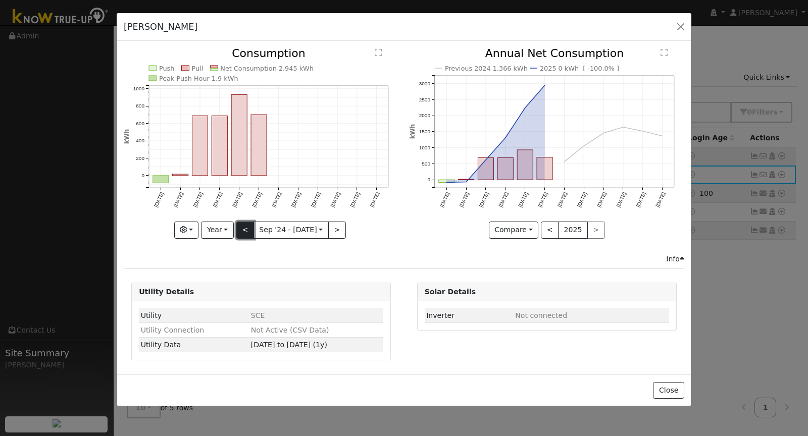
click at [237, 230] on button "<" at bounding box center [245, 230] width 18 height 17
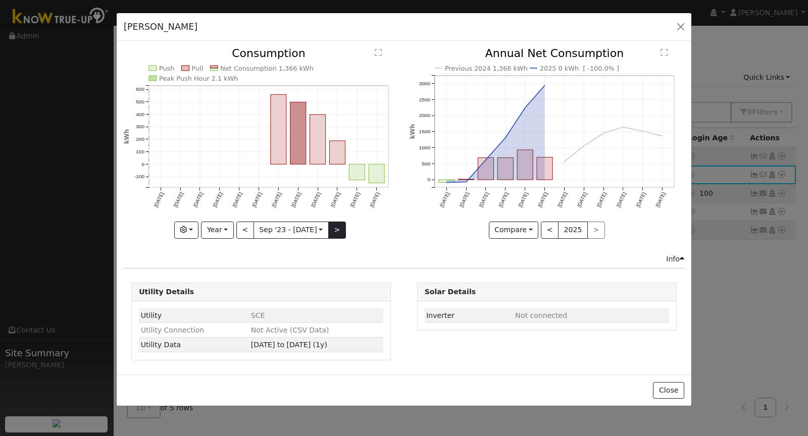
click at [343, 227] on icon "Push Pull Net Consumption 1,366 kWh Peak Push Hour 2.1 kWh [DATE] Oct '[DATE] D…" at bounding box center [261, 142] width 275 height 189
click at [337, 231] on button ">" at bounding box center [337, 230] width 18 height 17
type input "[DATE]"
